Goal: Transaction & Acquisition: Purchase product/service

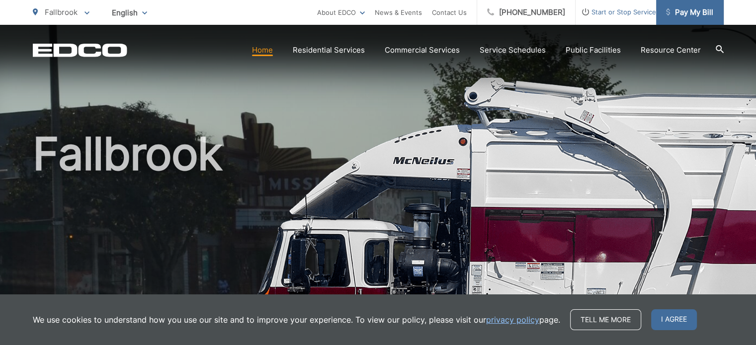
click at [707, 10] on span "Pay My Bill" at bounding box center [689, 12] width 47 height 12
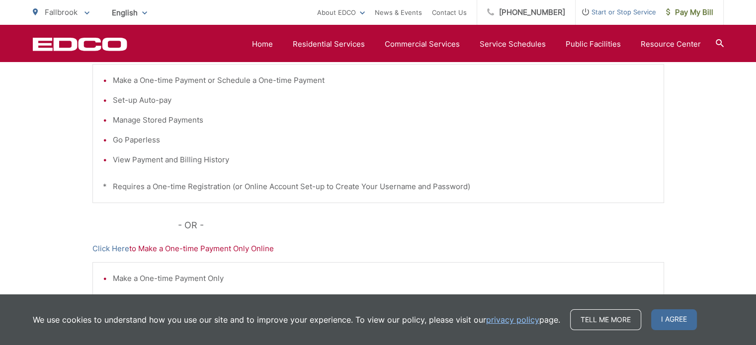
scroll to position [348, 0]
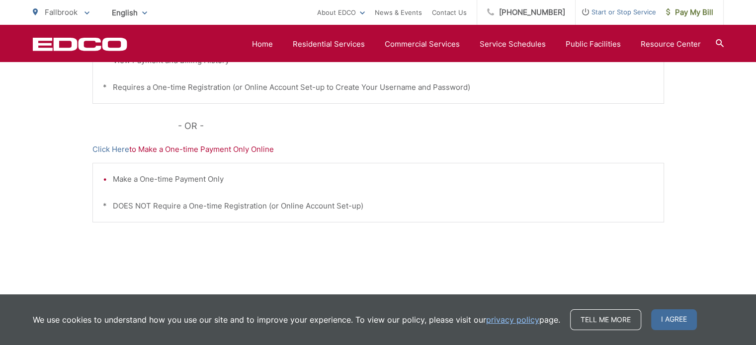
click at [200, 148] on p "Click Here to Make a One-time Payment Only Online" at bounding box center [377, 150] width 571 height 12
click at [137, 178] on li "Make a One-time Payment Only" at bounding box center [383, 179] width 541 height 12
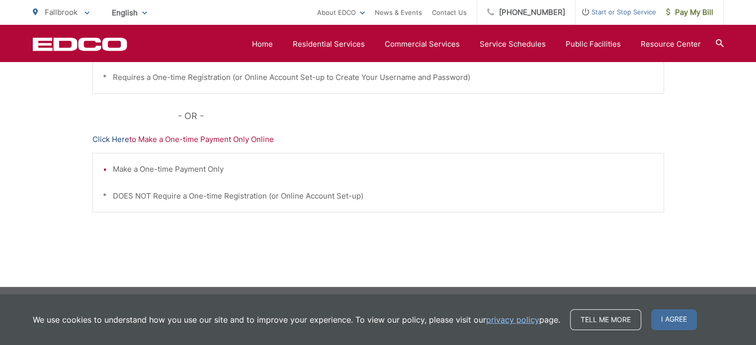
scroll to position [361, 0]
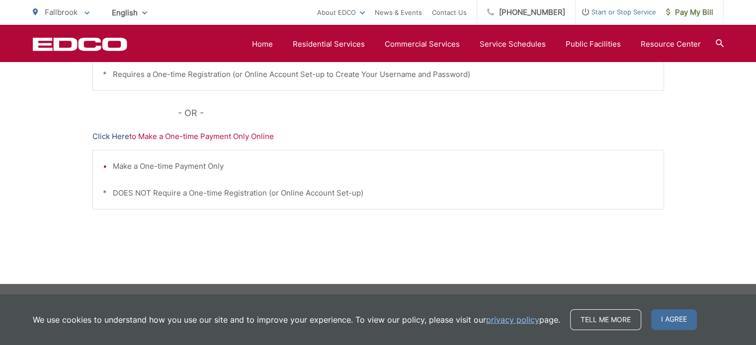
click at [117, 135] on link "Click Here" at bounding box center [110, 137] width 37 height 12
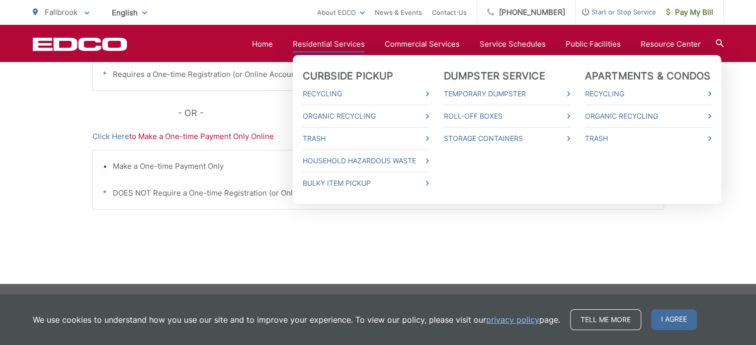
click at [346, 41] on link "Residential Services" at bounding box center [329, 44] width 72 height 12
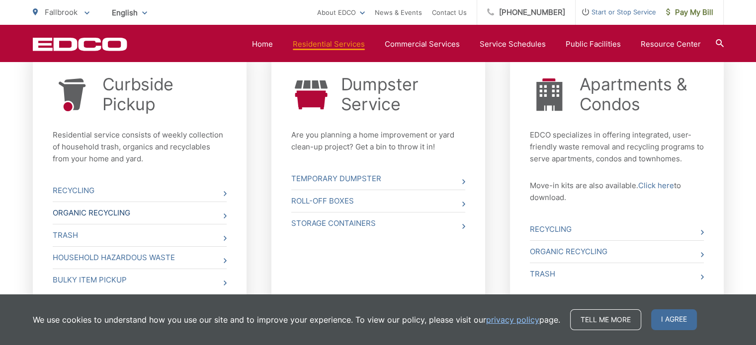
scroll to position [447, 0]
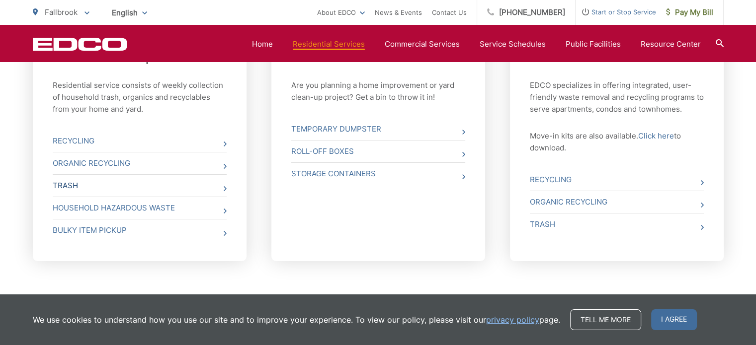
click at [225, 190] on icon at bounding box center [225, 188] width 3 height 5
